Goal: Navigation & Orientation: Find specific page/section

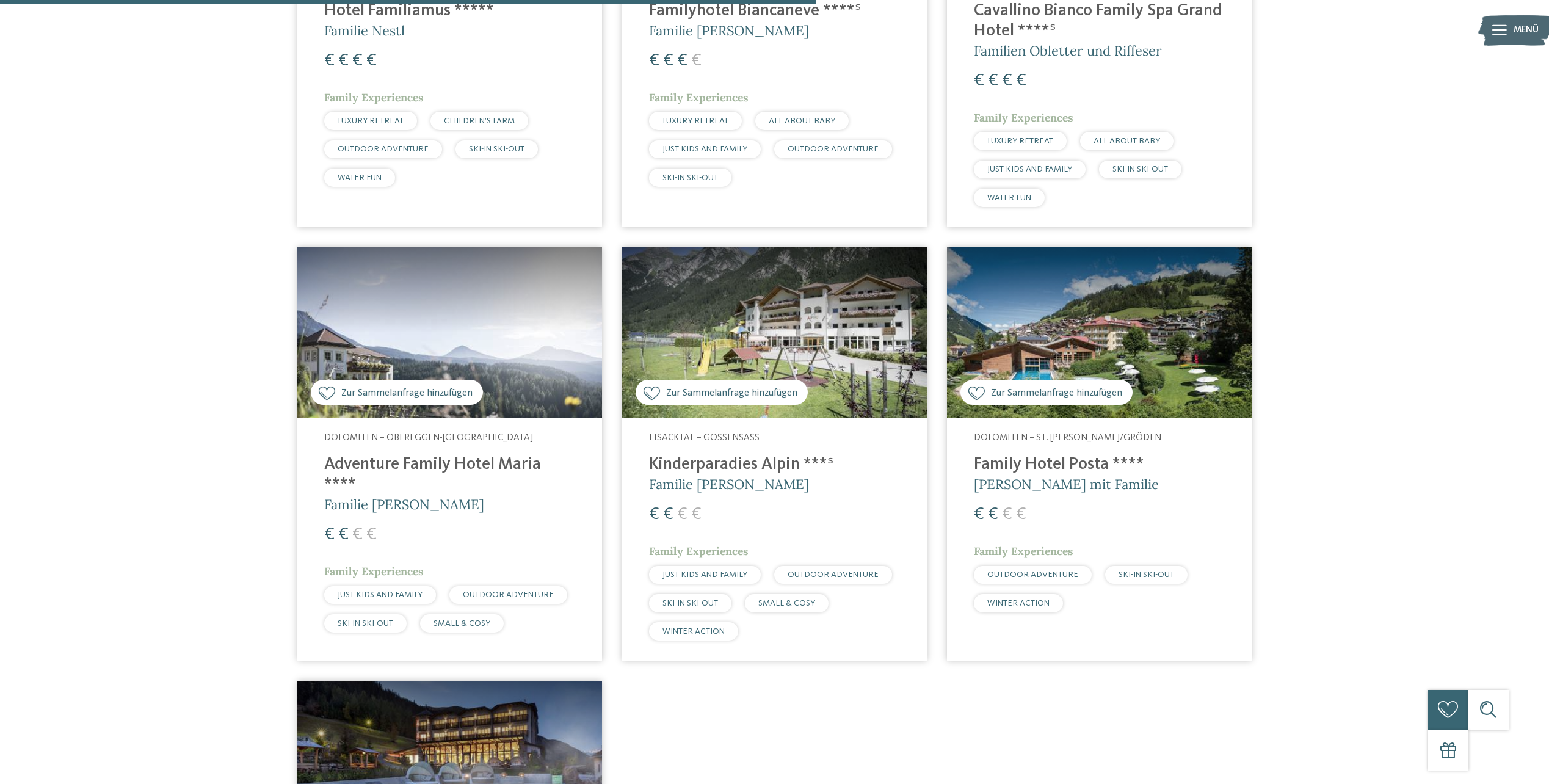
scroll to position [1179, 0]
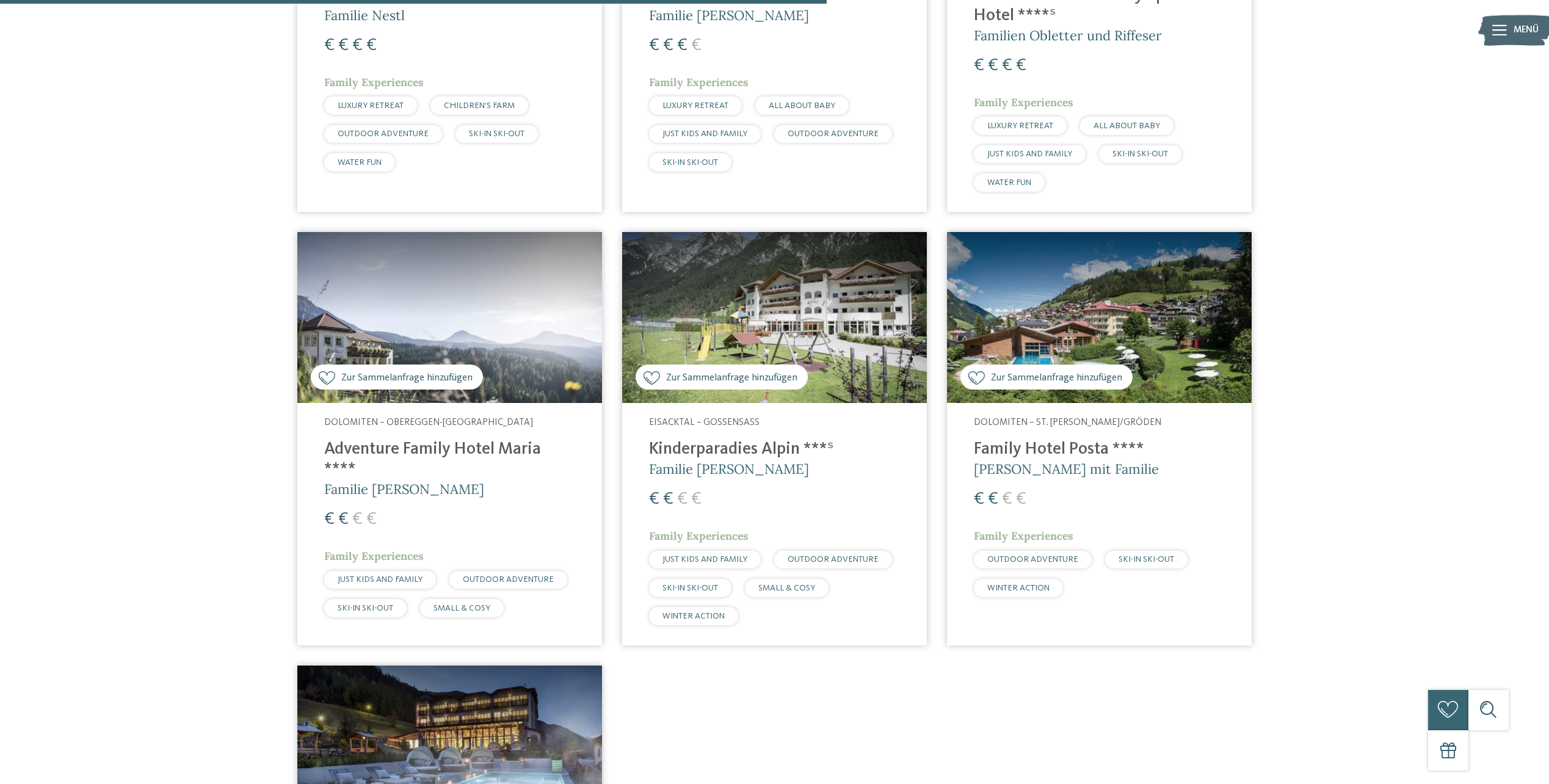
drag, startPoint x: 513, startPoint y: 304, endPoint x: 551, endPoint y: 317, distance: 40.2
click at [513, 304] on img at bounding box center [450, 318] width 305 height 172
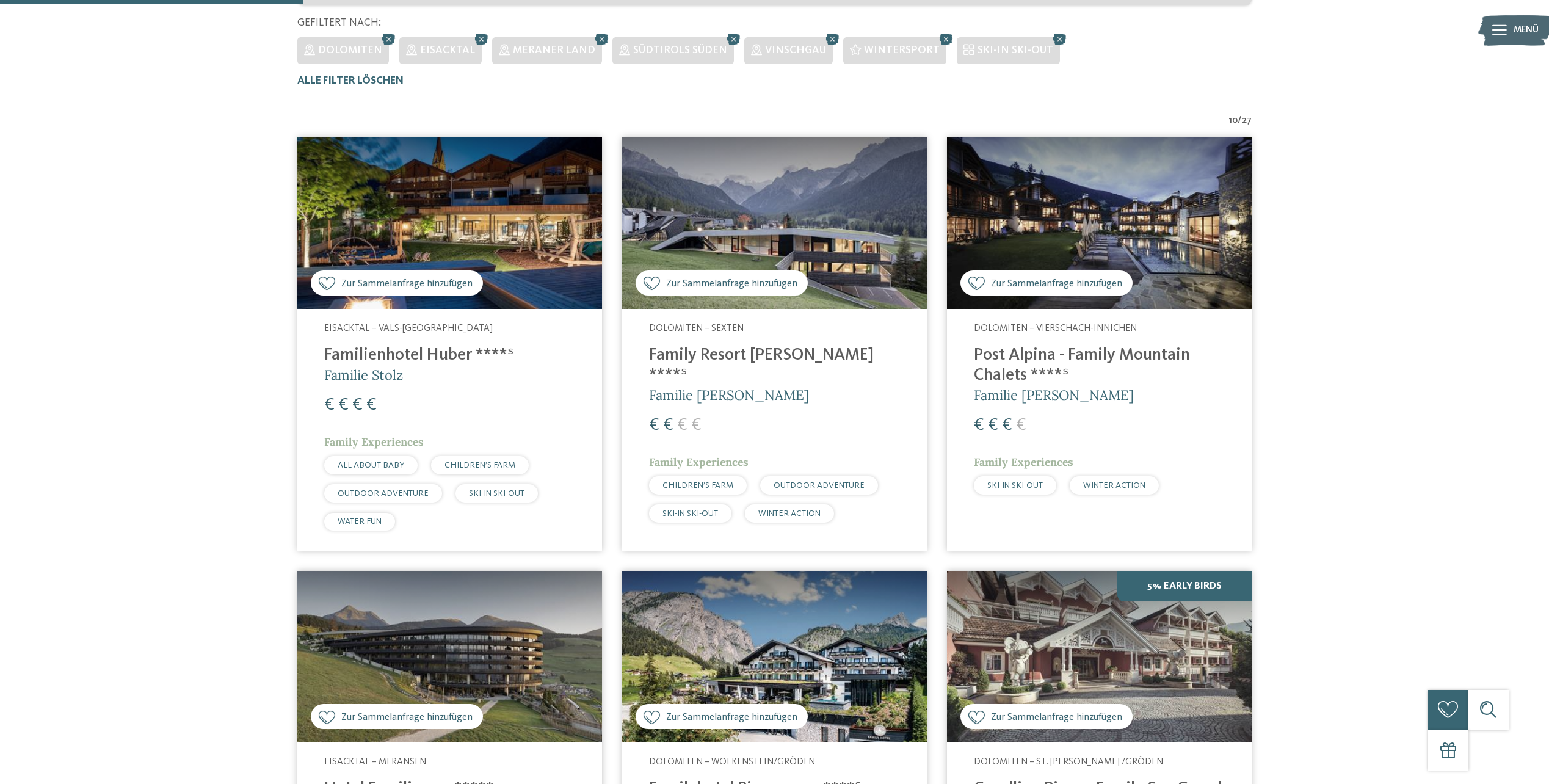
scroll to position [387, 0]
click at [517, 222] on img at bounding box center [450, 224] width 305 height 172
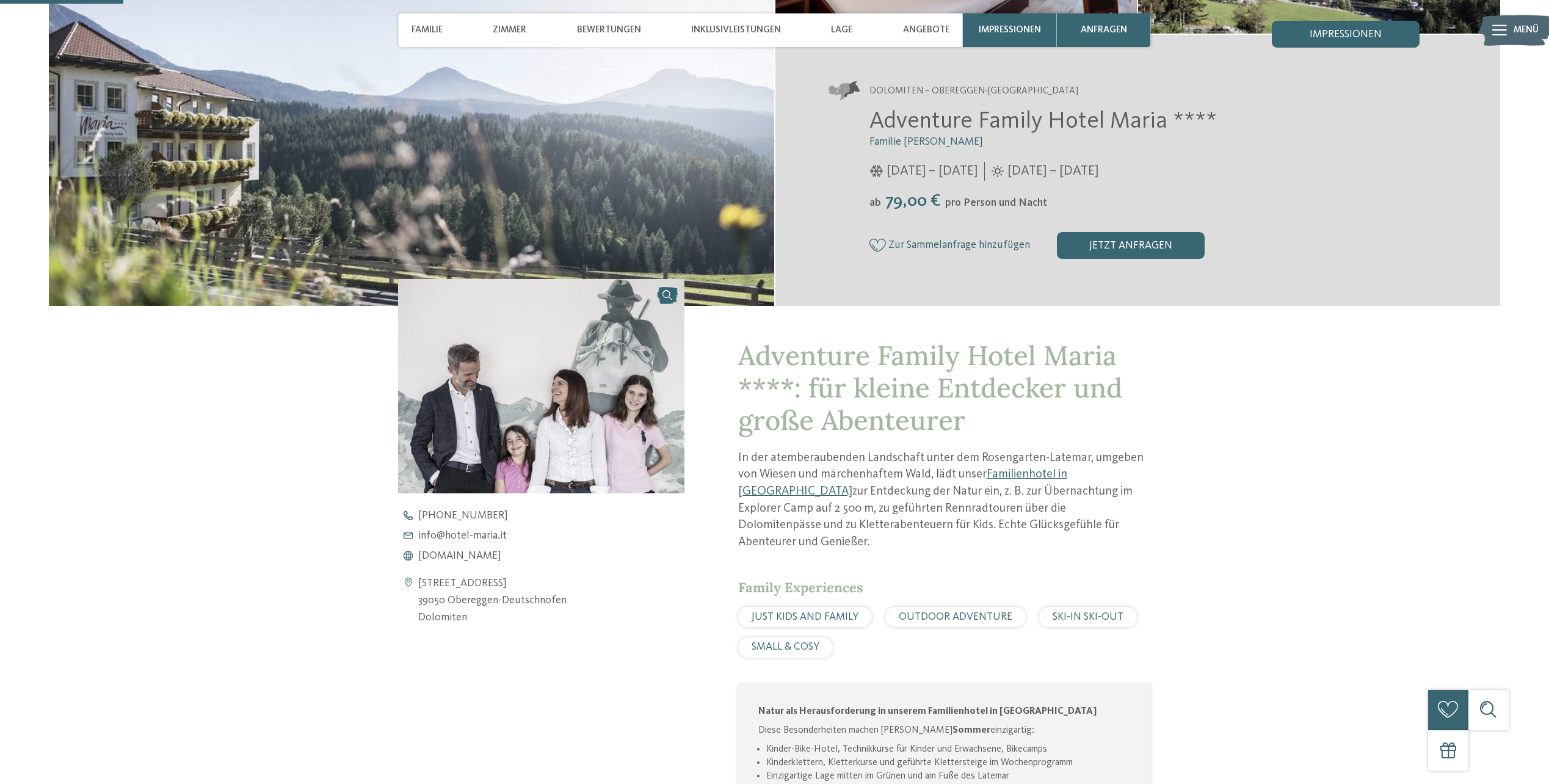
scroll to position [549, 0]
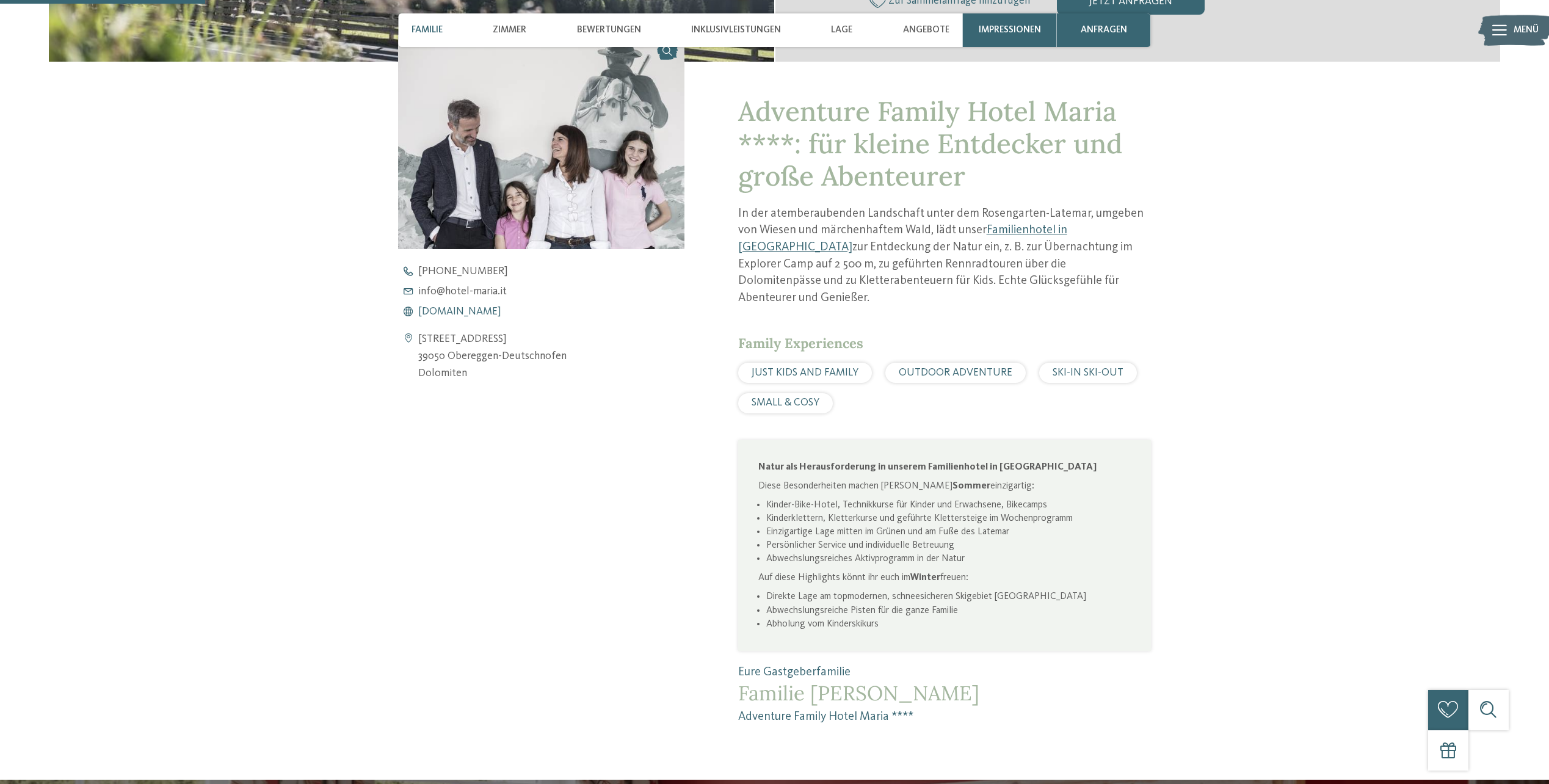
click at [490, 311] on span "[DOMAIN_NAME]" at bounding box center [460, 312] width 83 height 11
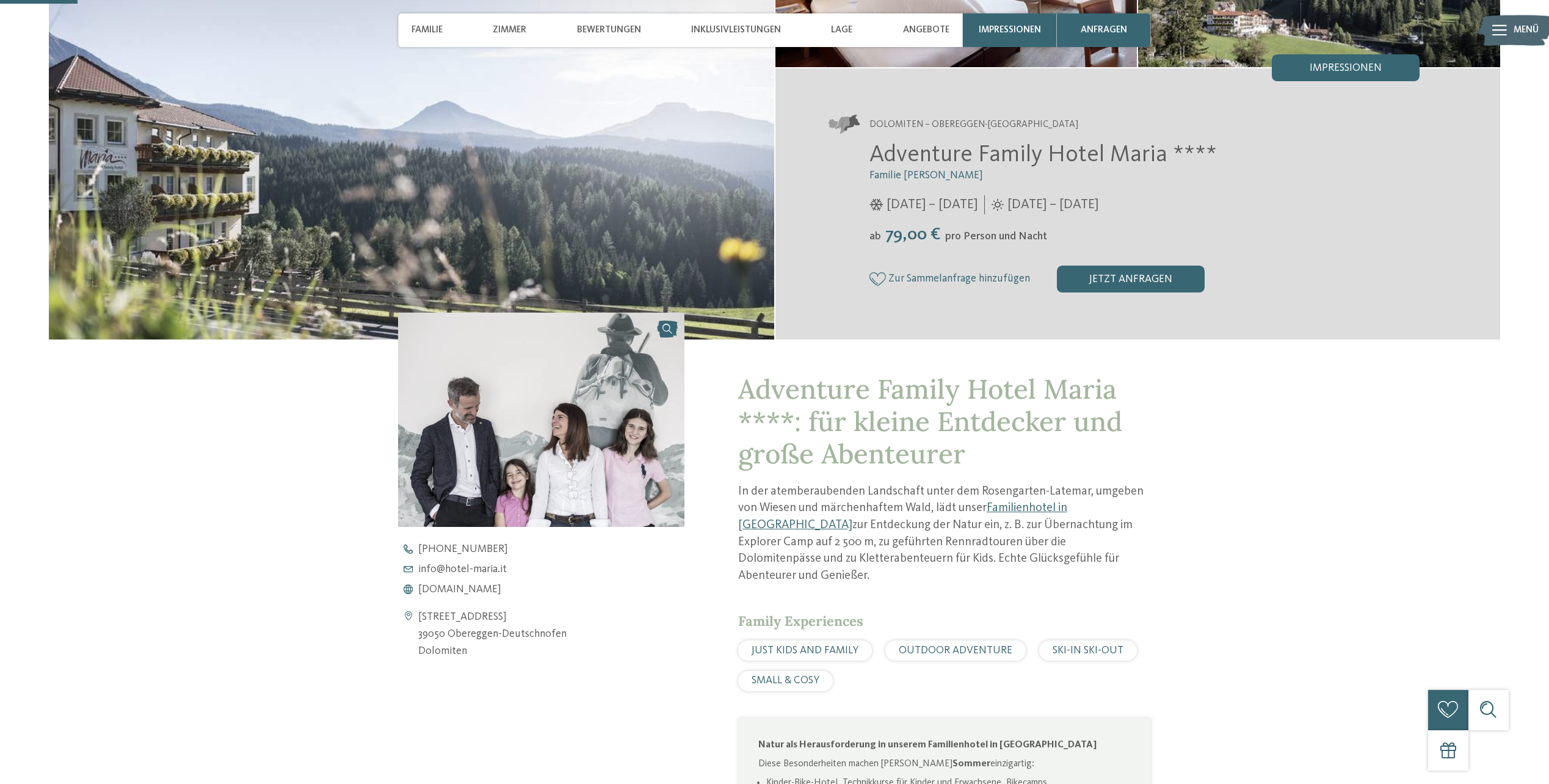
scroll to position [122, 0]
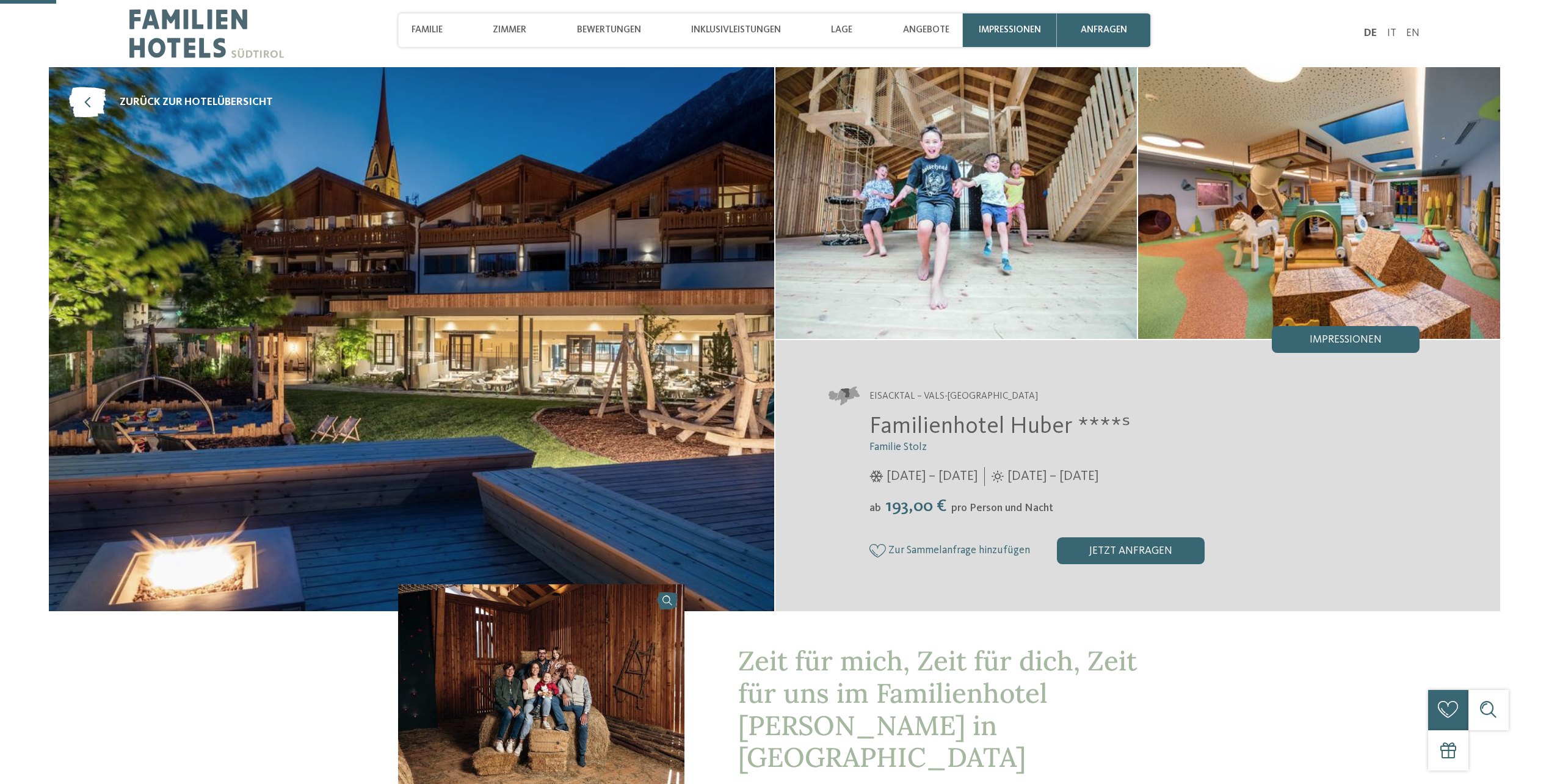
scroll to position [367, 0]
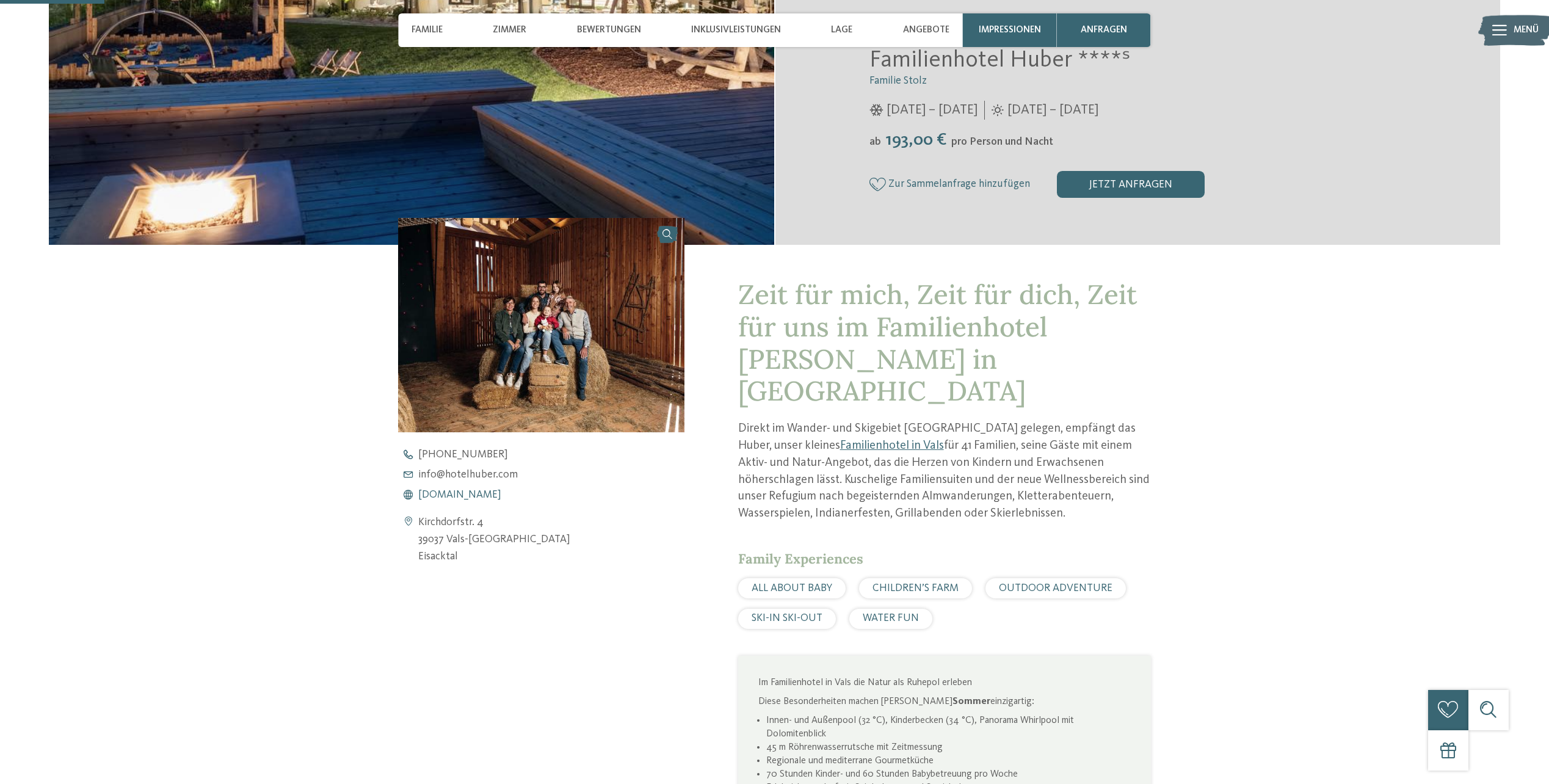
click at [492, 493] on span "www.hotelhuber.com" at bounding box center [460, 494] width 83 height 11
